Goal: Task Accomplishment & Management: Manage account settings

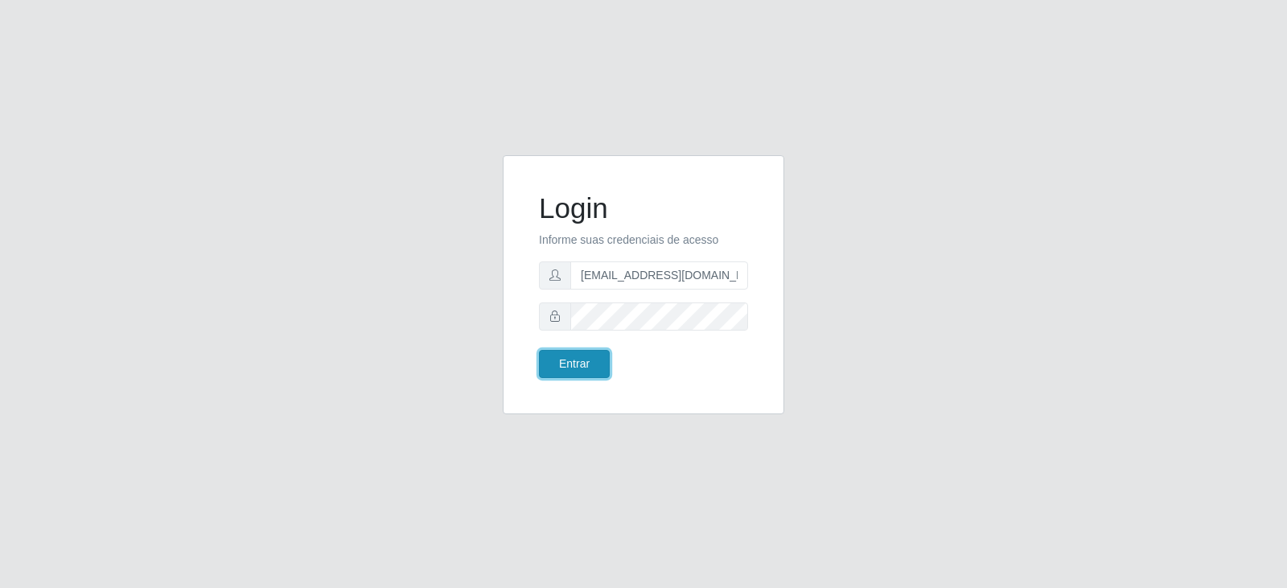
click at [586, 365] on button "Entrar" at bounding box center [574, 364] width 71 height 28
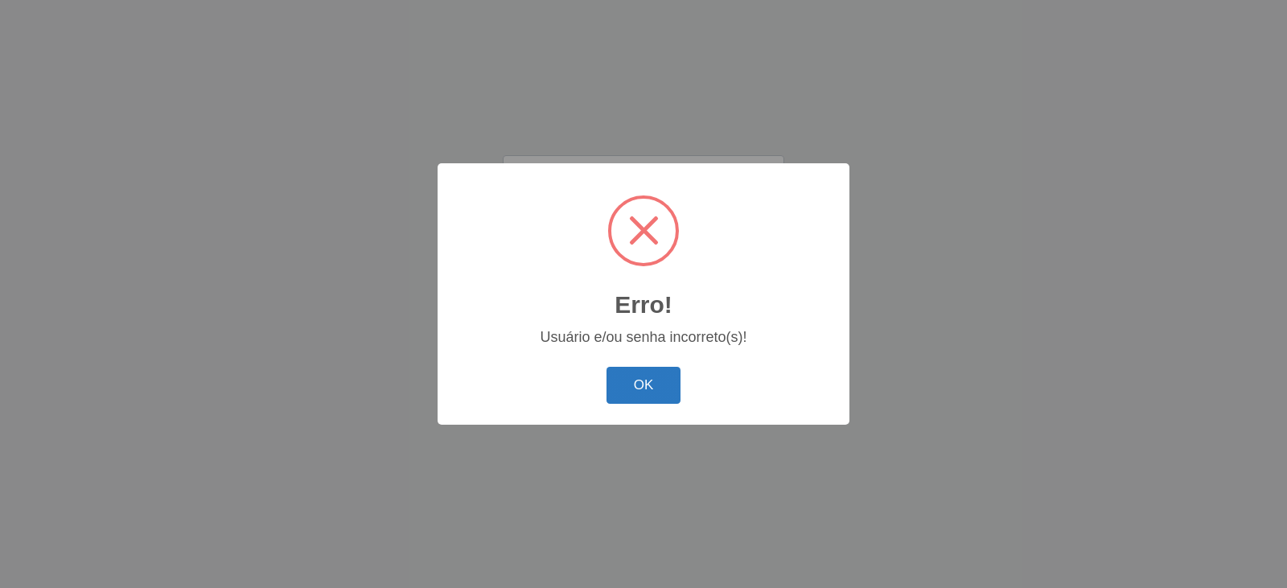
click at [639, 392] on button "OK" at bounding box center [644, 386] width 75 height 38
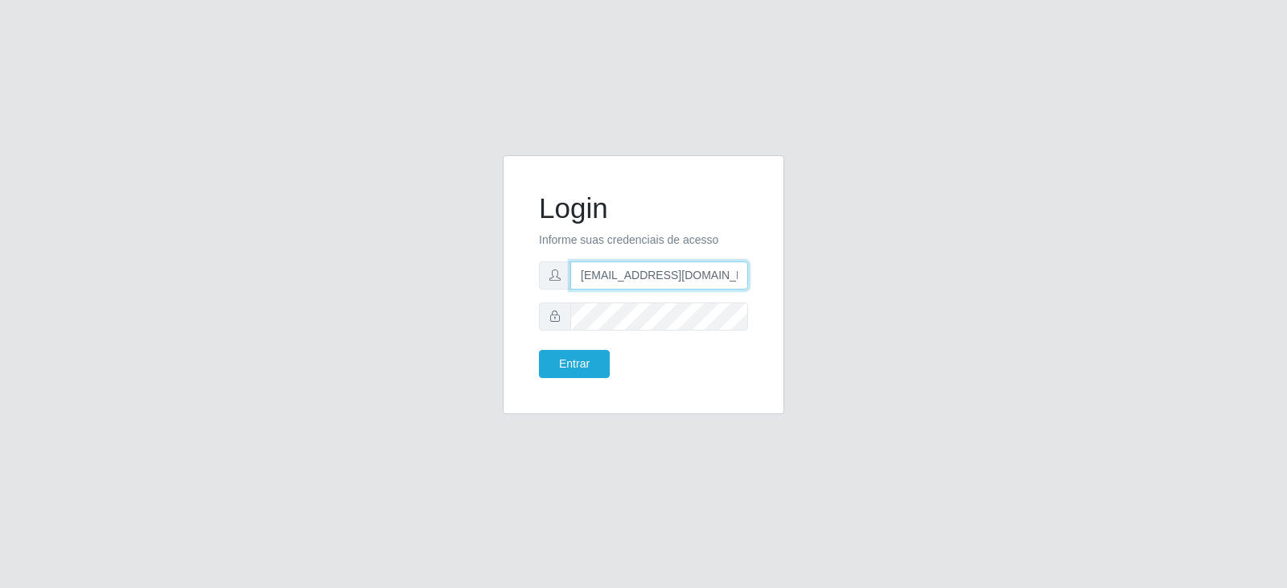
click at [628, 278] on input "[EMAIL_ADDRESS][DOMAIN_NAME]" at bounding box center [659, 275] width 178 height 28
type input "[EMAIL_ADDRESS][DOMAIN_NAME]"
click at [575, 363] on button "Entrar" at bounding box center [574, 364] width 71 height 28
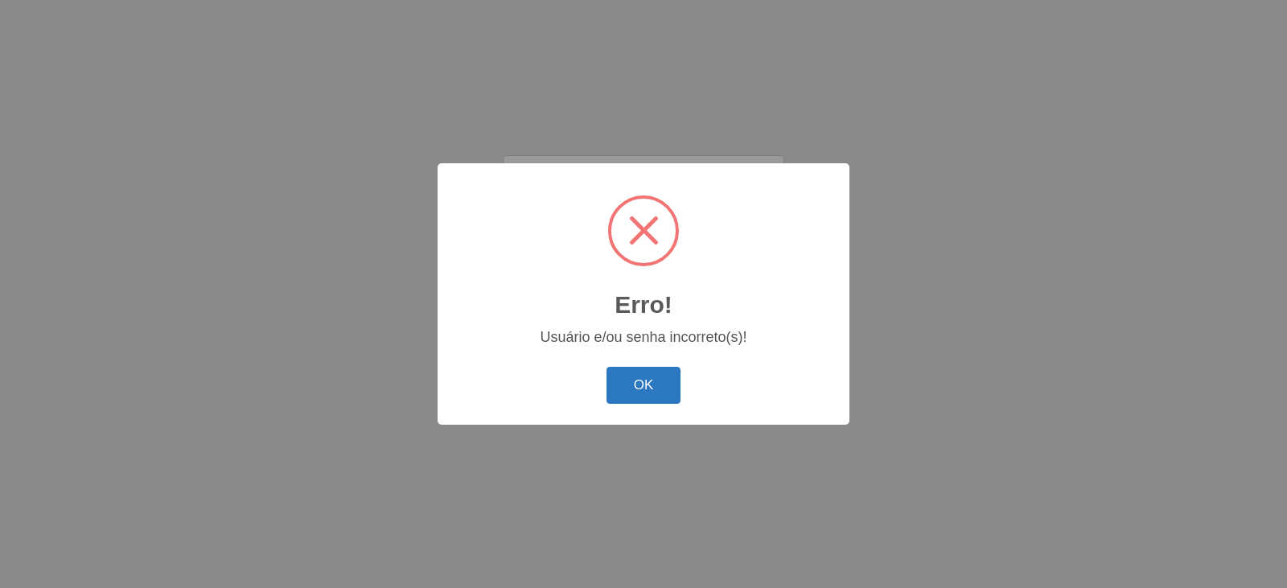
click at [645, 368] on button "OK" at bounding box center [644, 386] width 75 height 38
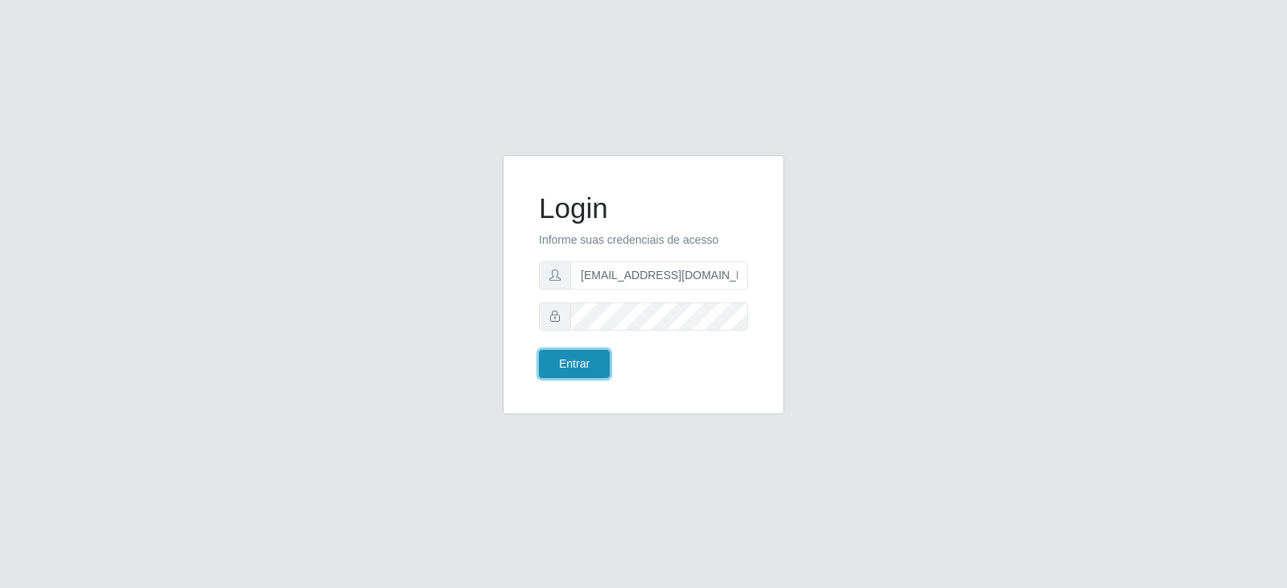
click at [580, 367] on button "Entrar" at bounding box center [574, 364] width 71 height 28
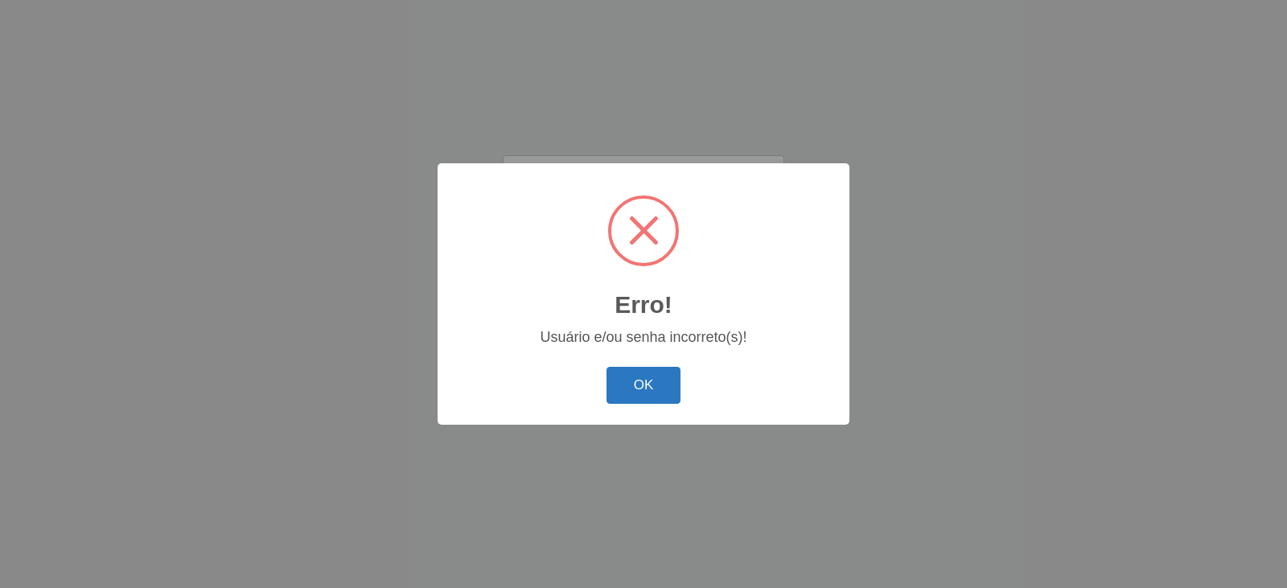
click at [631, 376] on button "OK" at bounding box center [644, 386] width 75 height 38
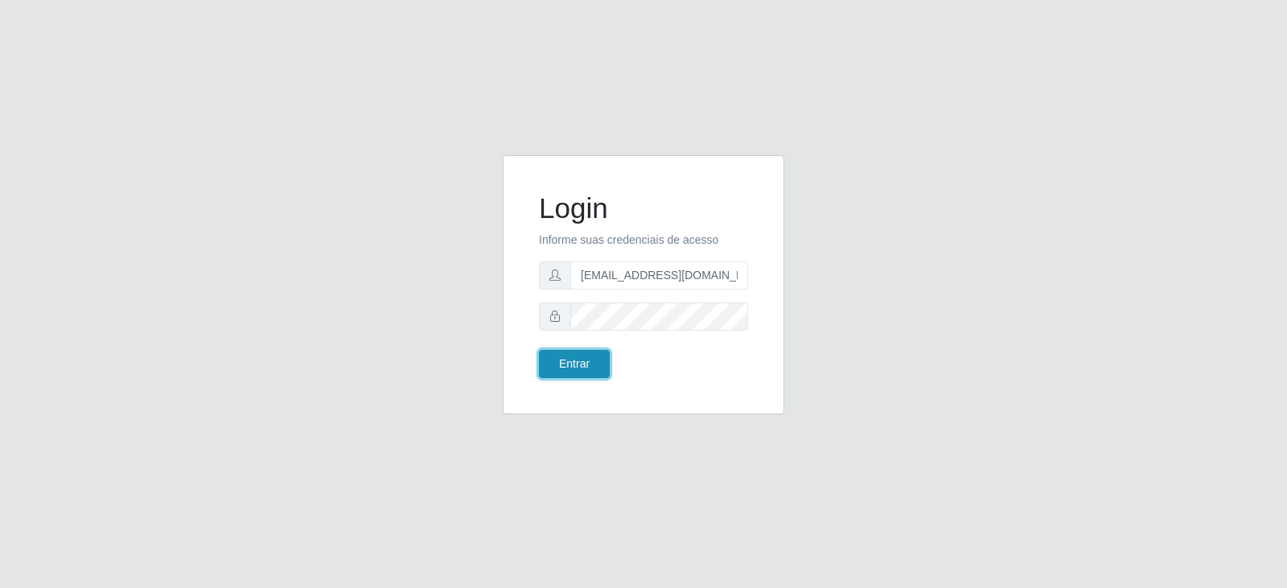
click at [574, 367] on button "Entrar" at bounding box center [574, 364] width 71 height 28
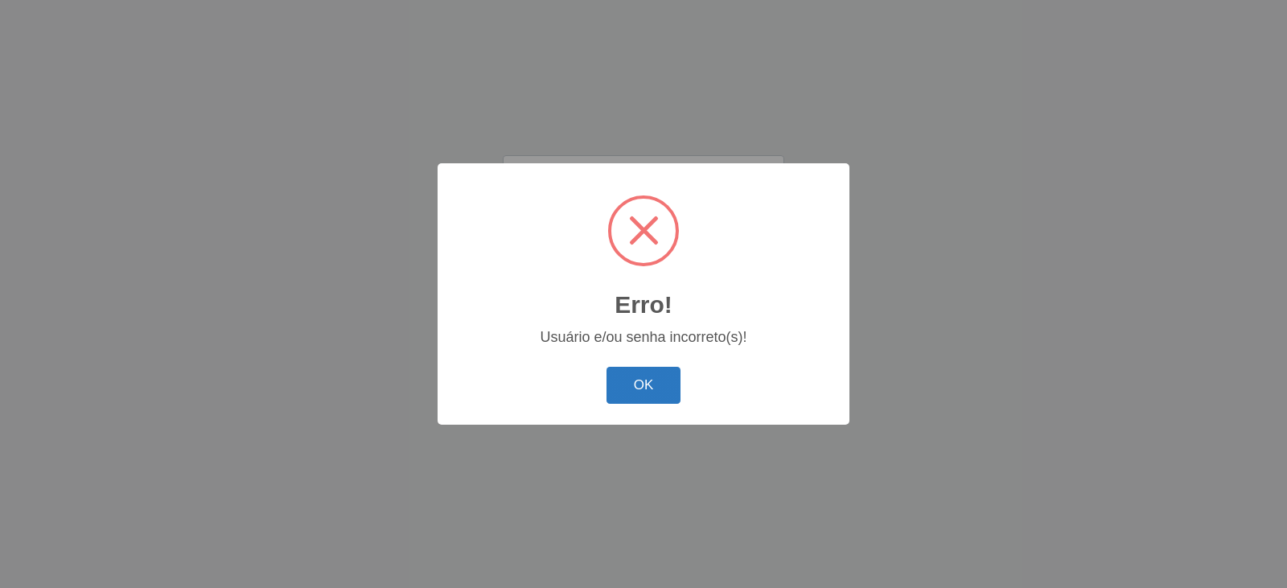
click at [635, 387] on button "OK" at bounding box center [644, 386] width 75 height 38
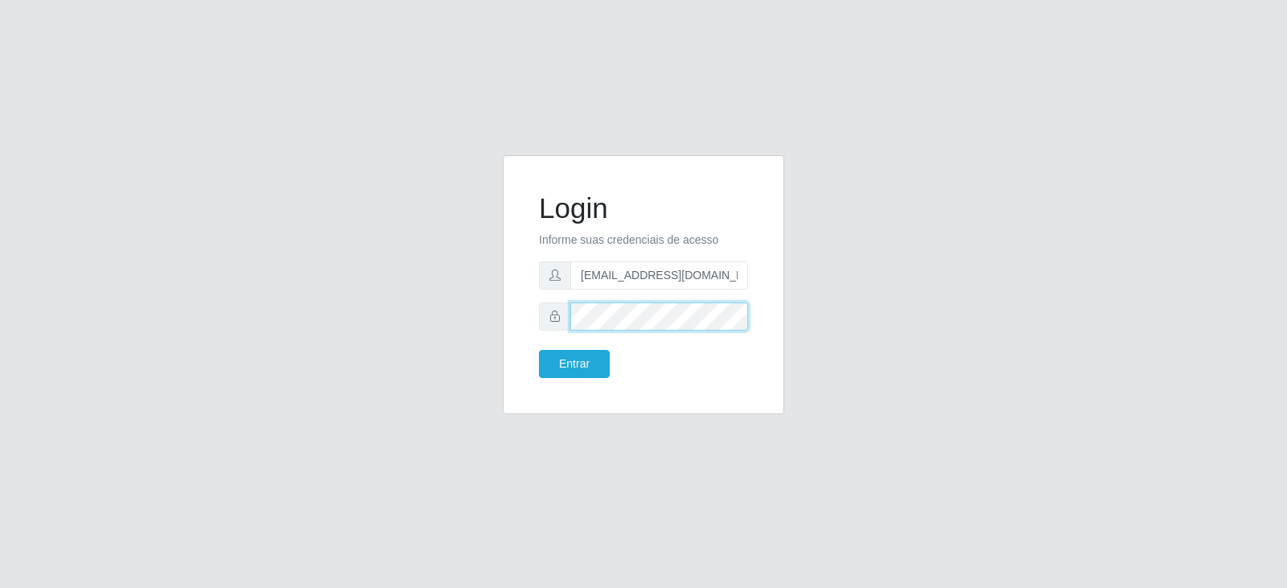
click at [539, 350] on button "Entrar" at bounding box center [574, 364] width 71 height 28
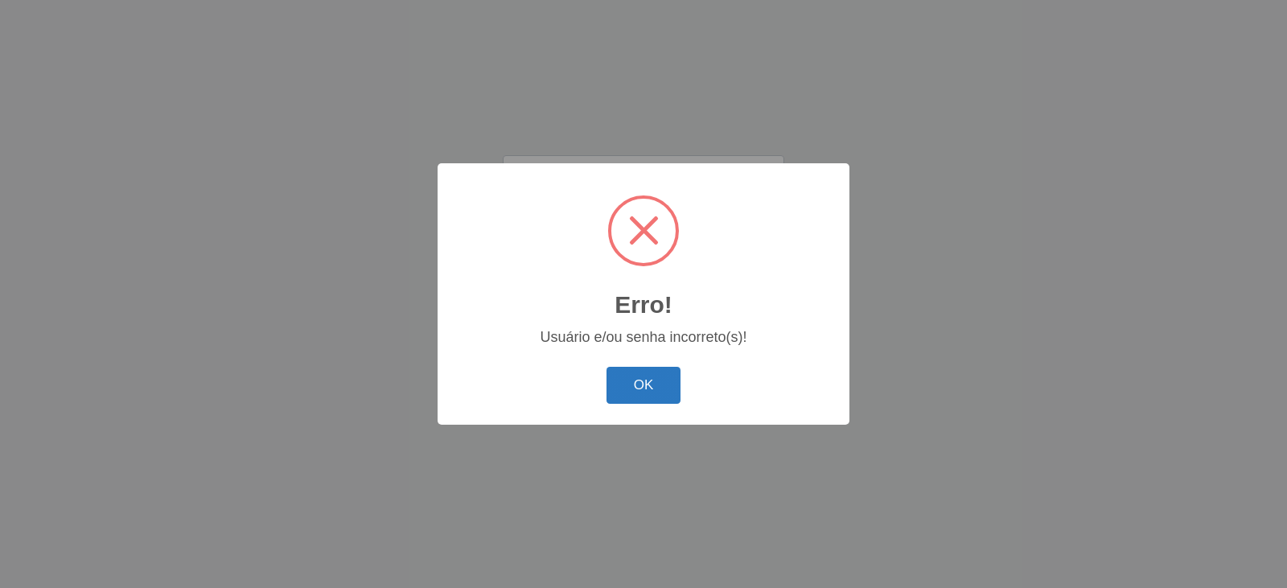
click at [628, 387] on button "OK" at bounding box center [644, 386] width 75 height 38
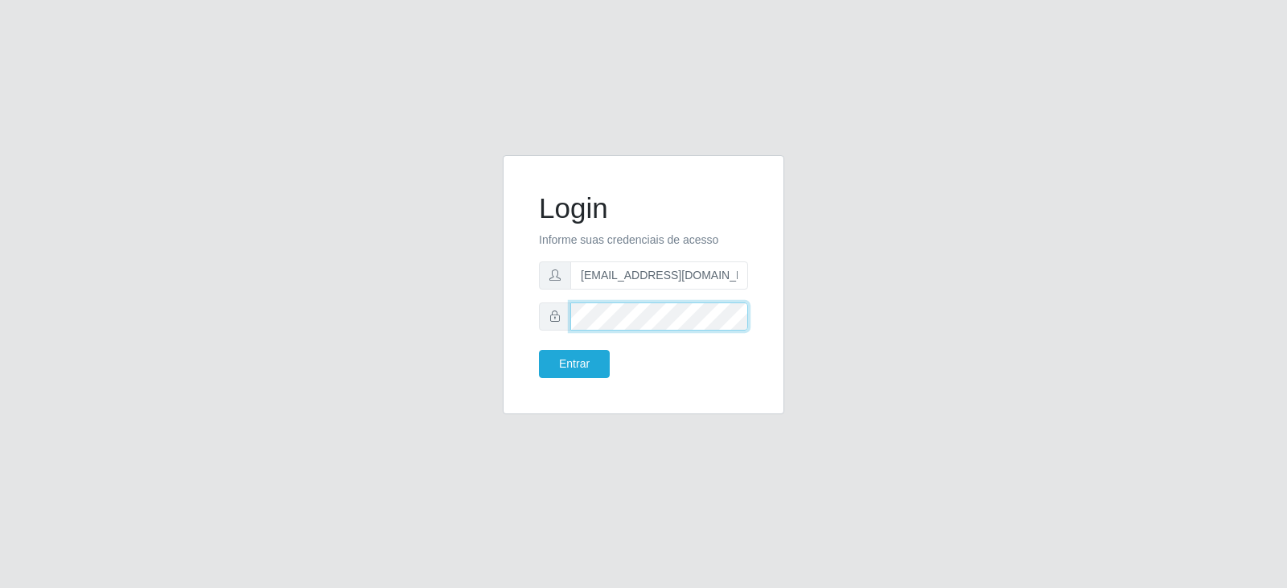
click at [539, 350] on button "Entrar" at bounding box center [574, 364] width 71 height 28
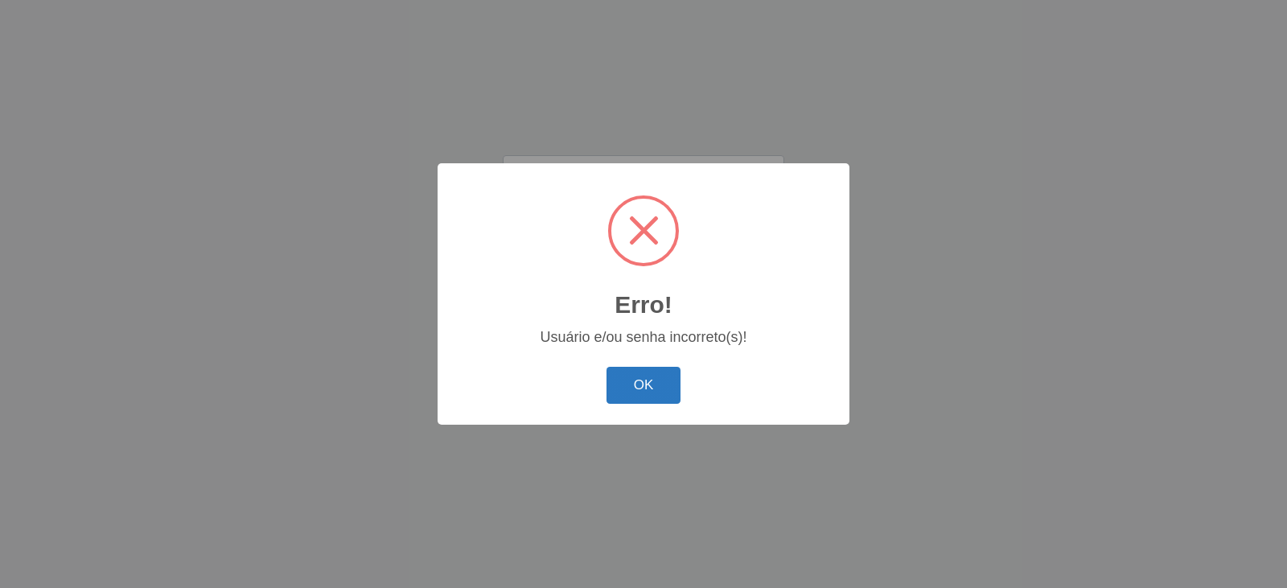
click at [636, 397] on button "OK" at bounding box center [644, 386] width 75 height 38
